Goal: Find specific page/section: Find specific page/section

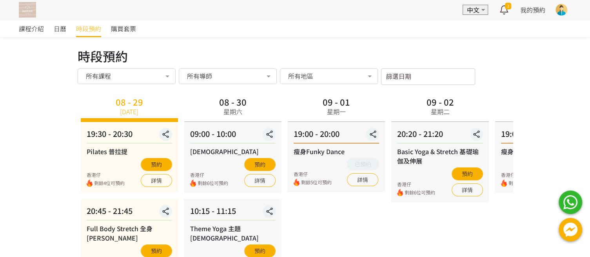
click at [24, 9] on img at bounding box center [27, 10] width 17 height 16
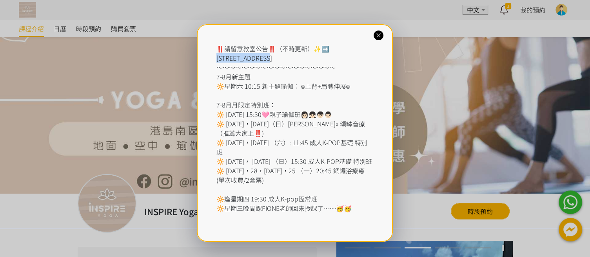
drag, startPoint x: 216, startPoint y: 57, endPoint x: 302, endPoint y: 60, distance: 85.9
click at [302, 60] on div "‼️請留意教室公告‼️（不時更新）✨➡️ [STREET_ADDRESS] ～～～～～～～～～～～～～～～～～～～ 7-8月新主題 🔆星期六 10:15 新主…" at bounding box center [294, 128] width 157 height 169
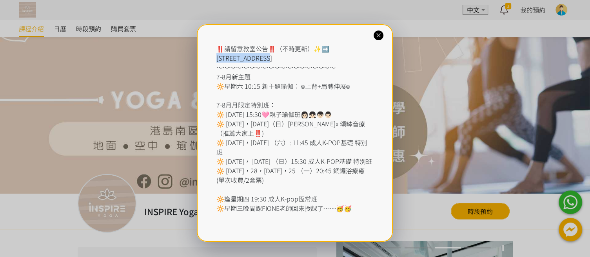
copy div "[STREET_ADDRESS][GEOGRAPHIC_DATA]"
